Goal: Task Accomplishment & Management: Understand process/instructions

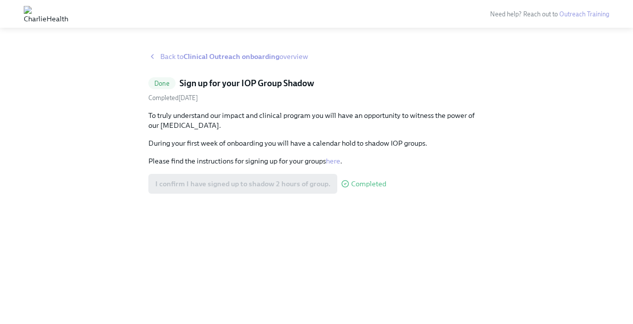
click at [233, 57] on strong "Clinical Outreach onboarding" at bounding box center [232, 56] width 96 height 9
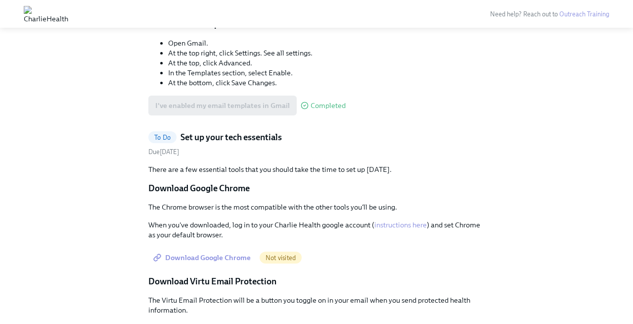
scroll to position [533, 0]
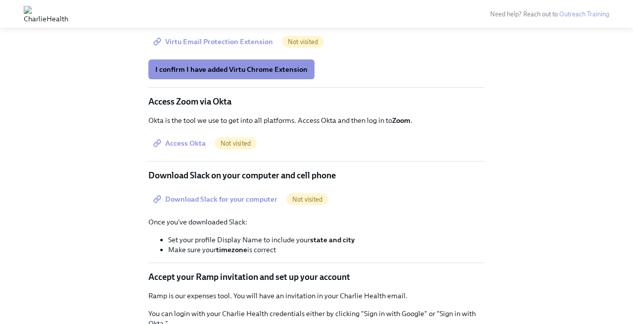
scroll to position [842, 0]
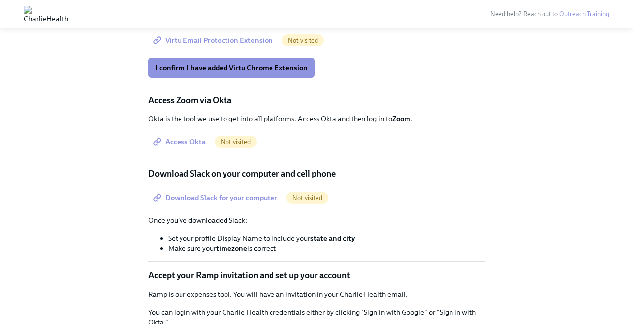
click at [218, 45] on span "Virtu Email Protection Extension" at bounding box center [214, 40] width 118 height 10
click at [266, 73] on span "I confirm I have added Virtu Chrome Extension" at bounding box center [231, 68] width 152 height 10
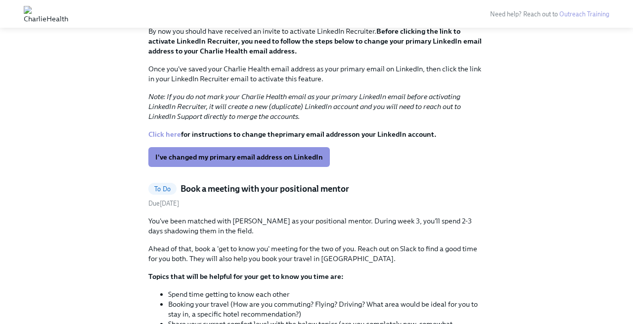
scroll to position [1912, 0]
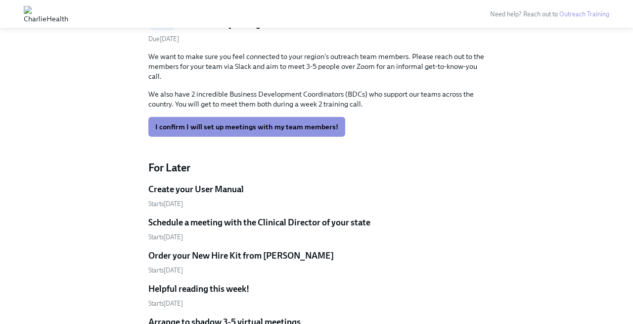
scroll to position [2223, 0]
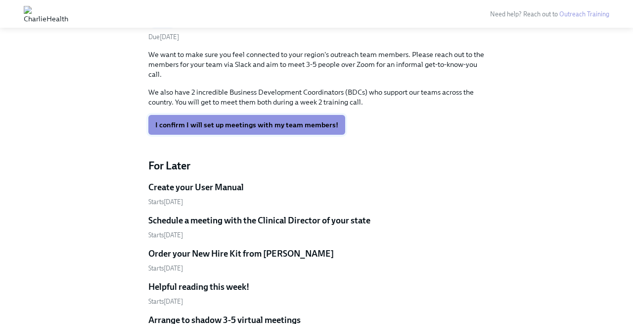
click at [302, 130] on span "I confirm I will set up meetings with my team members!" at bounding box center [246, 125] width 183 height 10
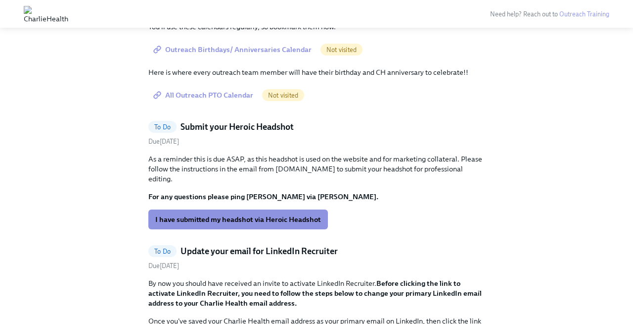
scroll to position [1525, 0]
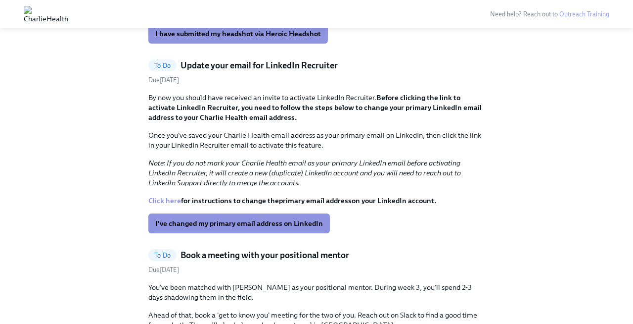
scroll to position [1710, 0]
